Goal: Task Accomplishment & Management: Complete application form

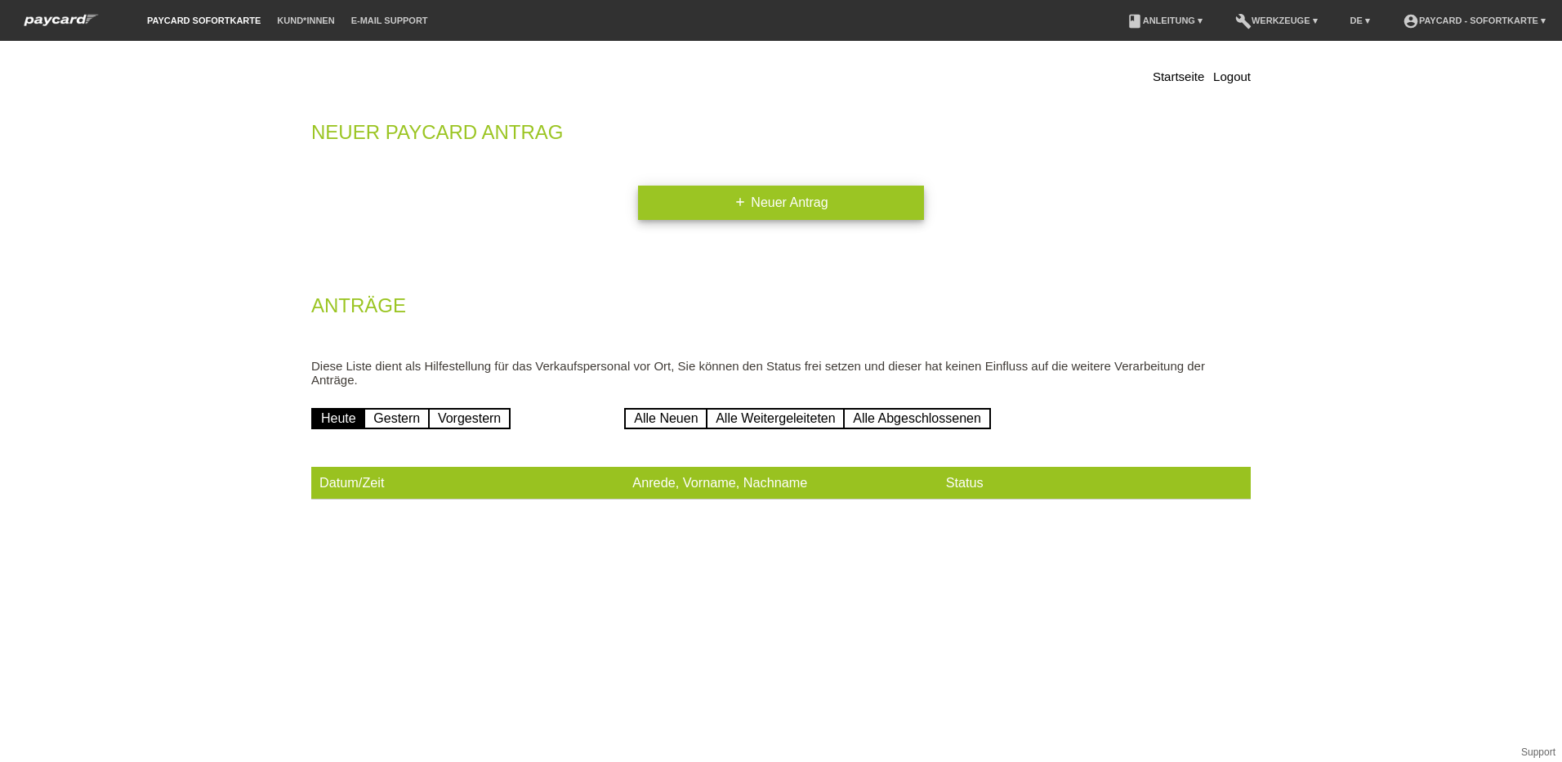
click at [740, 208] on icon "add" at bounding box center [740, 201] width 13 height 13
click at [842, 199] on link "add Neuer Antrag" at bounding box center [781, 202] width 286 height 34
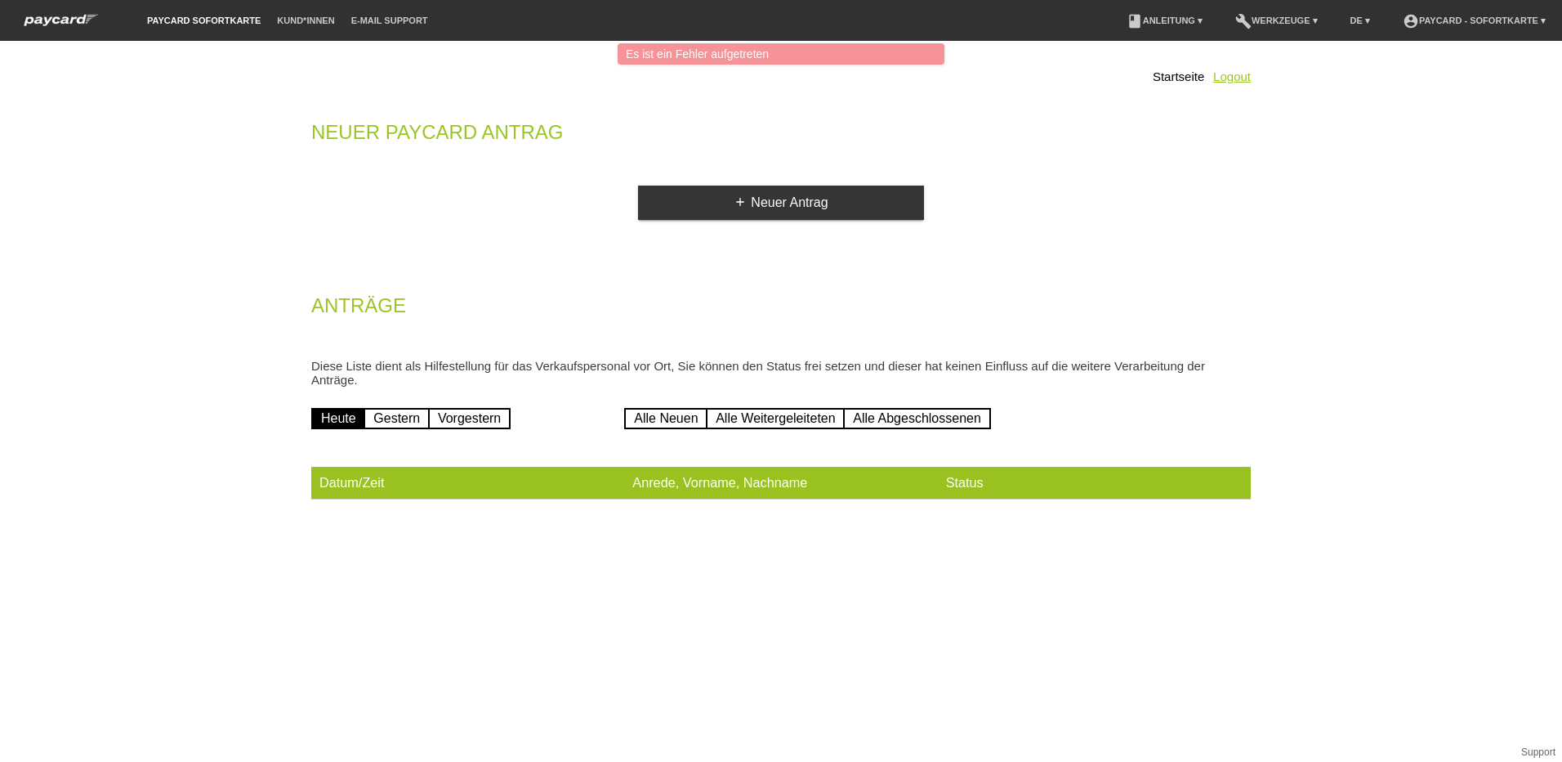
click at [1218, 80] on link "Logout" at bounding box center [1232, 76] width 38 height 14
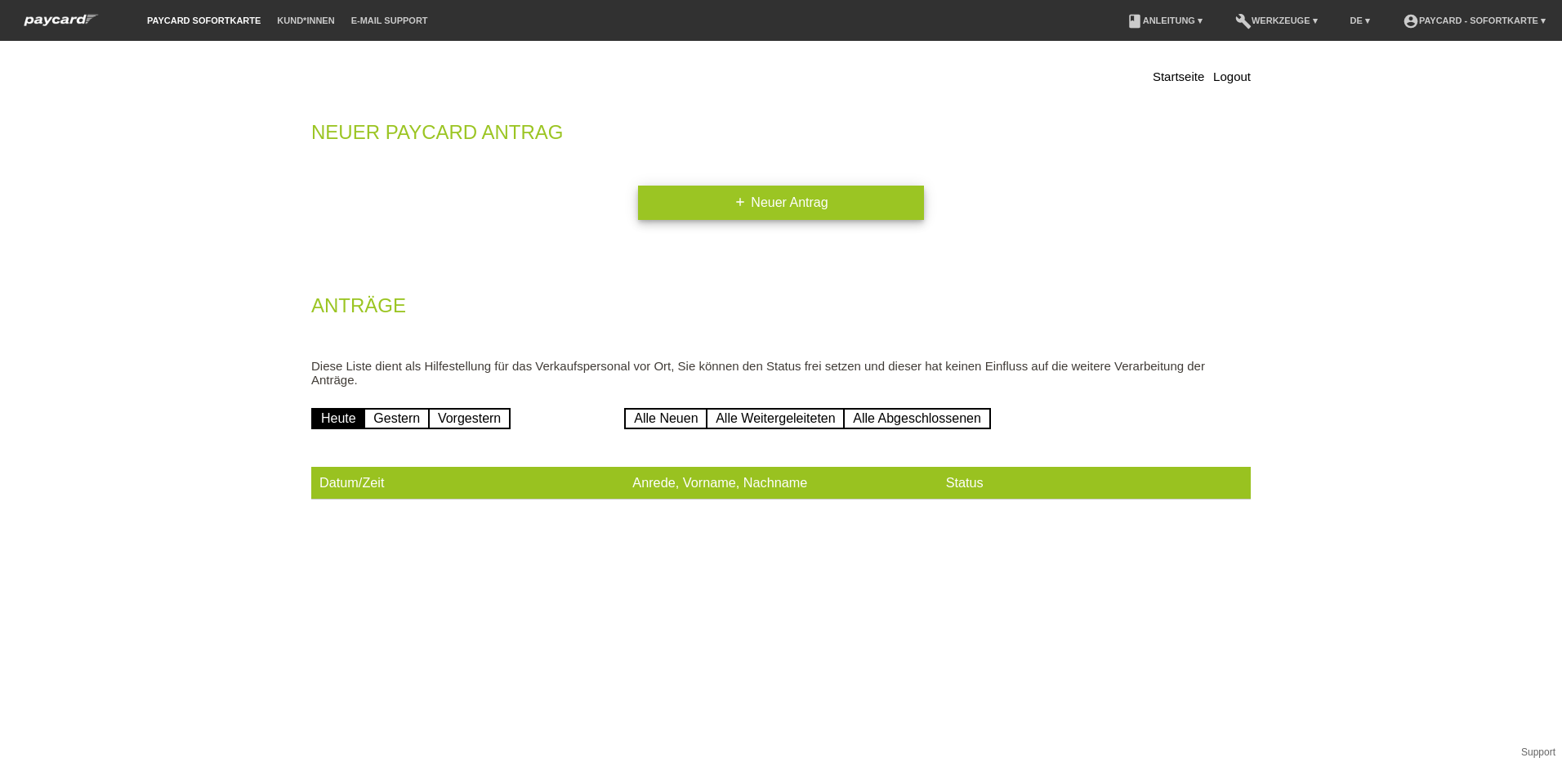
click at [755, 210] on link "add Neuer Antrag" at bounding box center [781, 202] width 286 height 34
